Goal: Task Accomplishment & Management: Complete application form

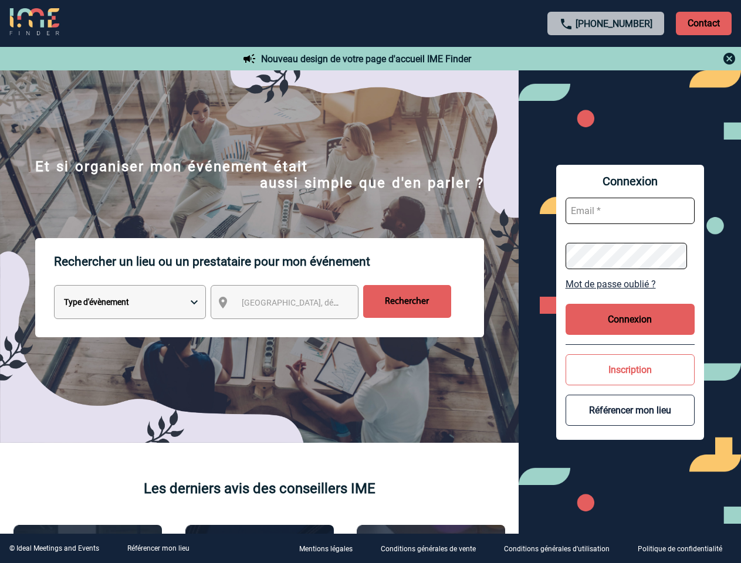
click at [370, 282] on p "Rechercher un lieu ou un prestataire pour mon événement" at bounding box center [269, 261] width 430 height 47
click at [703, 23] on p "Contact" at bounding box center [704, 23] width 56 height 23
click at [606, 59] on div at bounding box center [606, 59] width 261 height 14
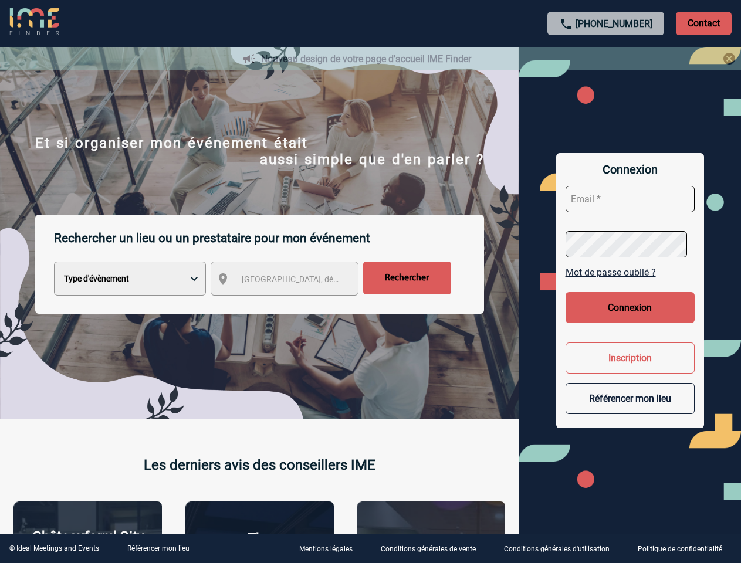
click at [295, 304] on div at bounding box center [370, 281] width 741 height 563
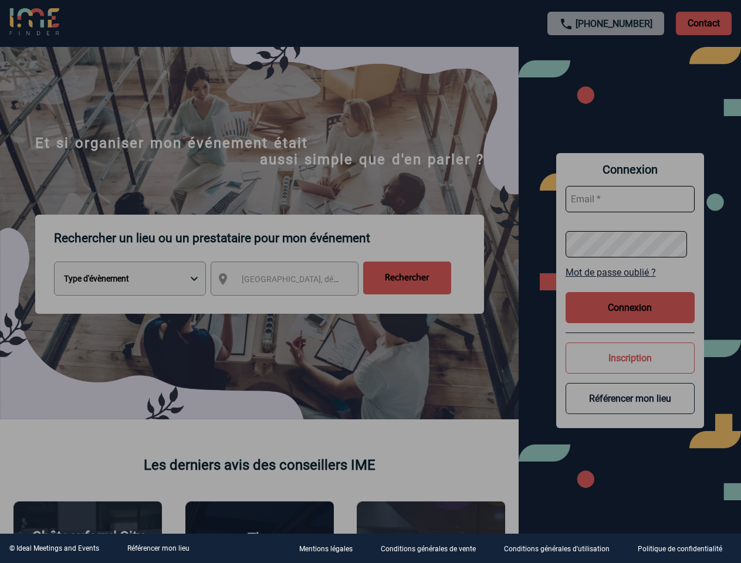
click at [630, 284] on div at bounding box center [370, 281] width 741 height 563
click at [630, 319] on div at bounding box center [370, 281] width 741 height 563
click at [630, 370] on div at bounding box center [370, 281] width 741 height 563
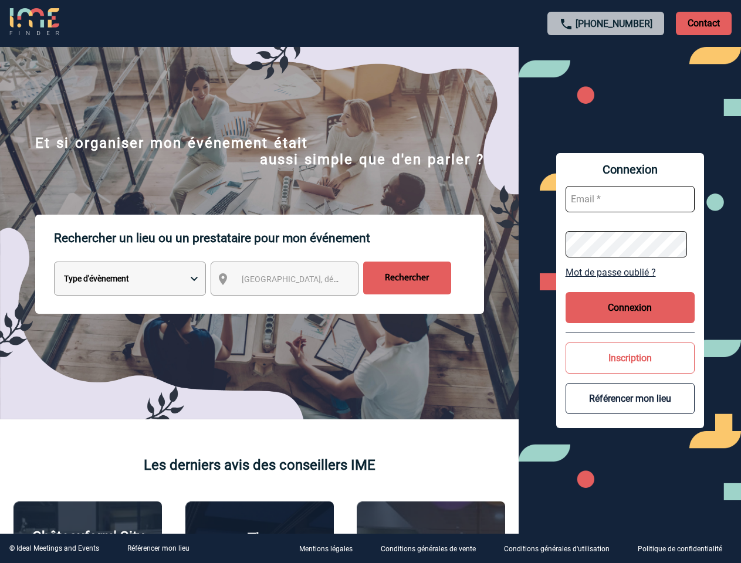
click at [630, 410] on button "Référencer mon lieu" at bounding box center [630, 398] width 129 height 31
click at [158, 549] on link "Référencer mon lieu" at bounding box center [158, 548] width 62 height 8
